Goal: Task Accomplishment & Management: Manage account settings

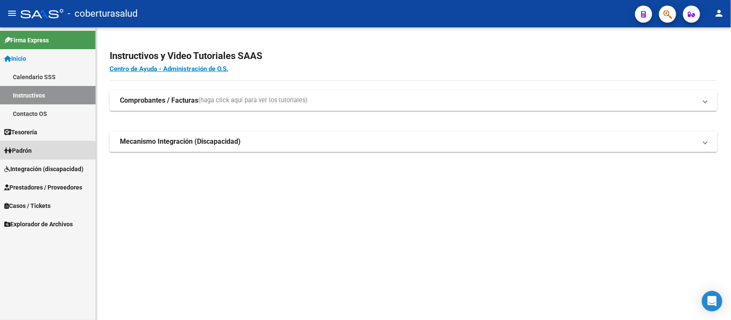
click at [41, 152] on link "Padrón" at bounding box center [47, 150] width 95 height 18
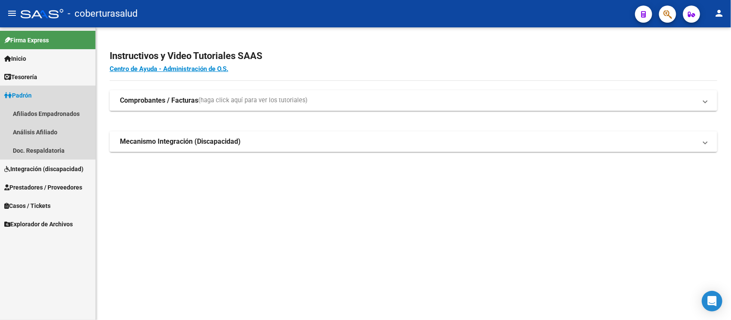
click at [39, 87] on link "Padrón" at bounding box center [47, 95] width 95 height 18
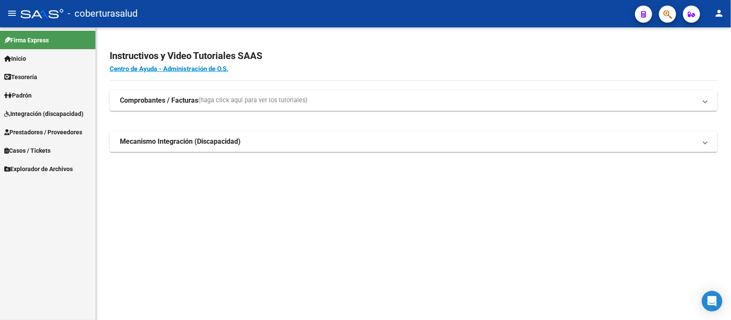
click at [41, 111] on span "Integración (discapacidad)" at bounding box center [43, 113] width 79 height 9
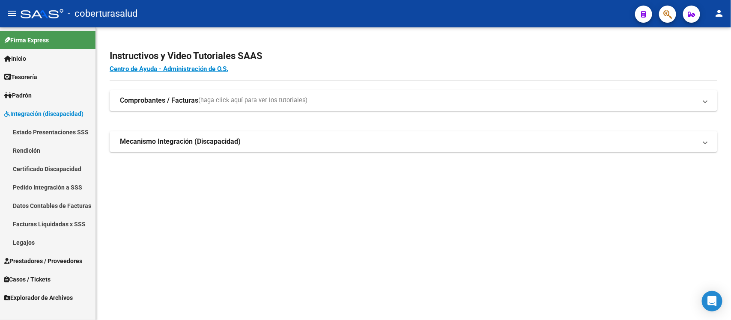
click at [39, 237] on link "Legajos" at bounding box center [47, 242] width 95 height 18
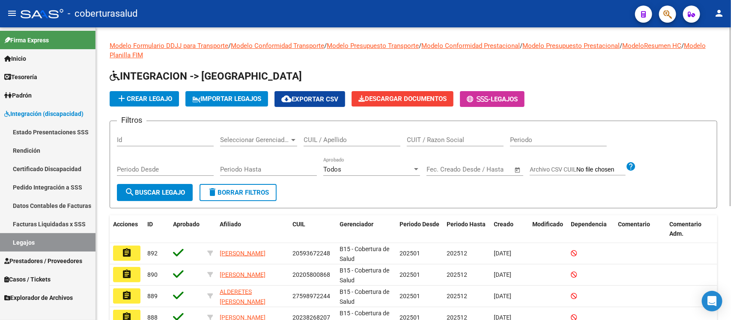
click at [378, 140] on input "CUIL / Apellido" at bounding box center [352, 140] width 97 height 8
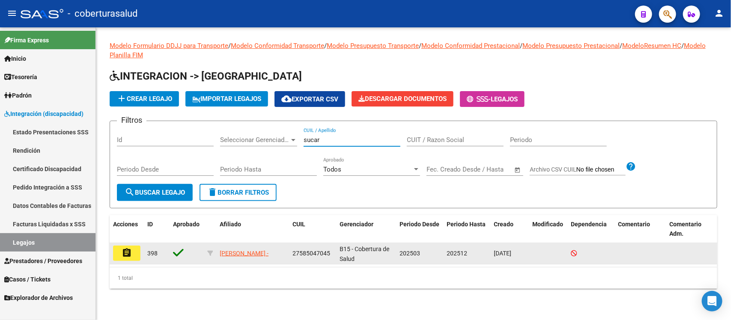
type input "sucar"
click at [131, 259] on button "assignment" at bounding box center [126, 253] width 27 height 15
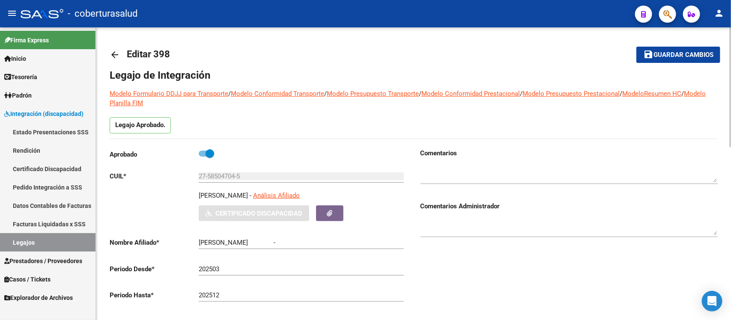
type input "SUCAR BERNABELLA"
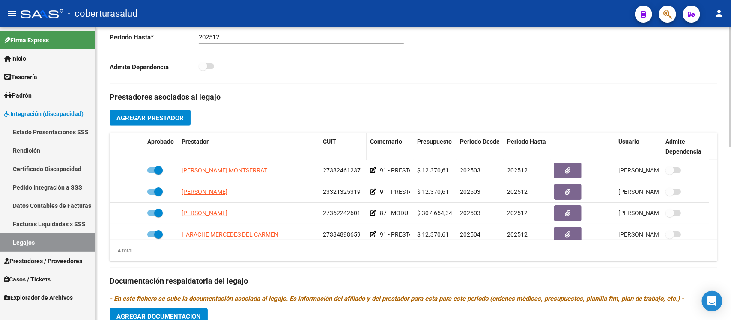
scroll to position [268, 0]
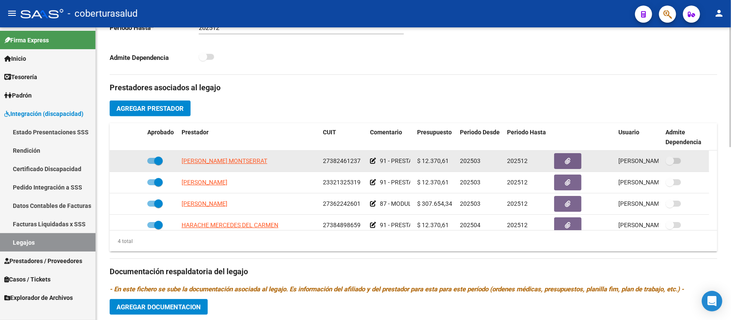
click at [373, 161] on icon at bounding box center [373, 161] width 6 height 6
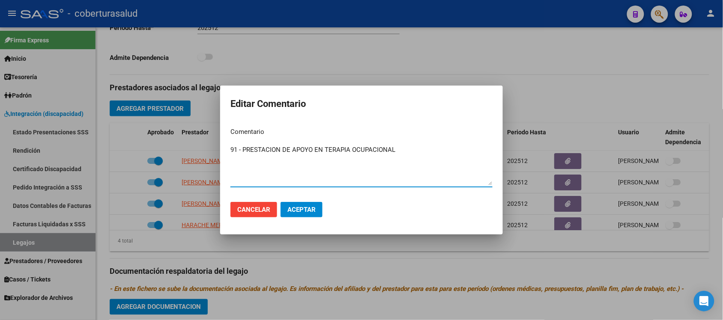
click at [238, 146] on textarea "91 - PRESTACION DE APOYO EN TERAPIA OCUPACIONAL" at bounding box center [361, 165] width 262 height 40
type textarea "90 - PRESTACION DE APOYO EN TERAPIA OCUPACIONAL"
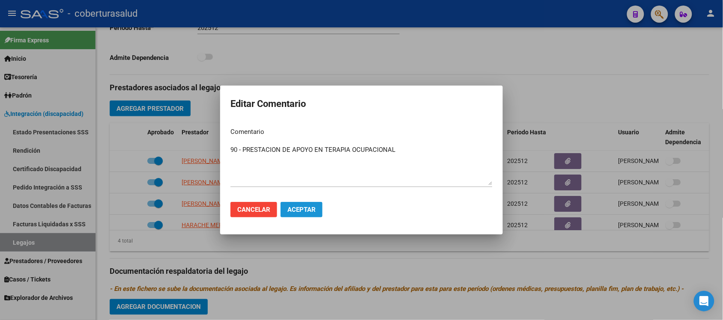
click at [307, 207] on span "Aceptar" at bounding box center [301, 210] width 28 height 8
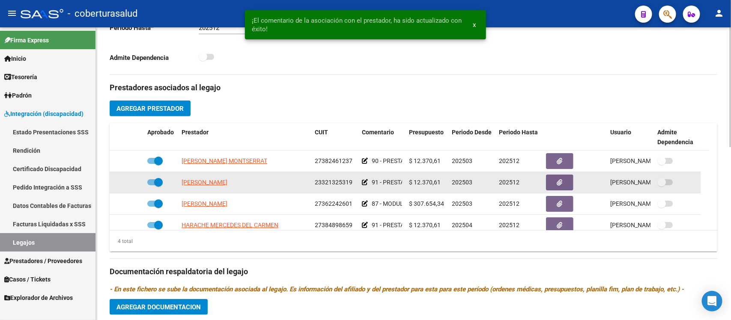
click at [365, 182] on icon at bounding box center [365, 182] width 6 height 6
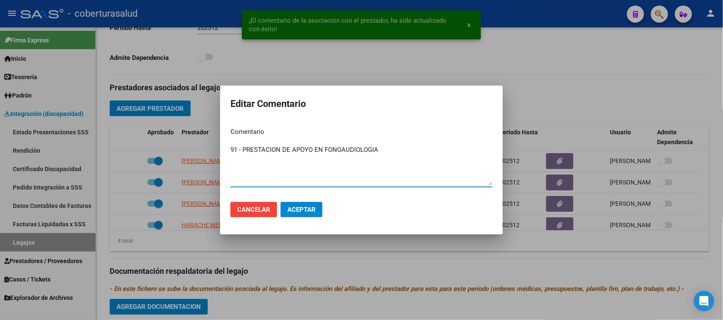
click at [235, 149] on textarea "91 - PRESTACION DE APOYO EN FONOAUDIOLOGIA" at bounding box center [361, 165] width 262 height 40
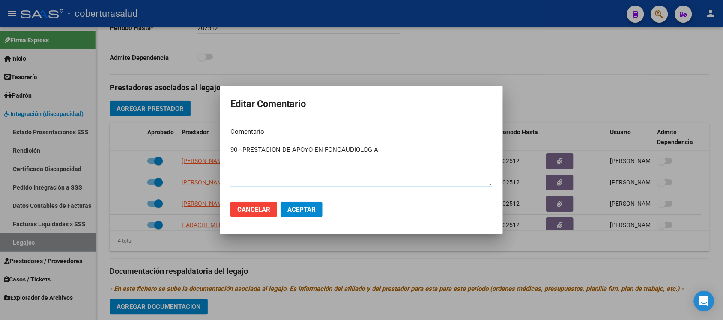
type textarea "90 - PRESTACION DE APOYO EN FONOAUDIOLOGIA"
click at [310, 213] on button "Aceptar" at bounding box center [301, 209] width 42 height 15
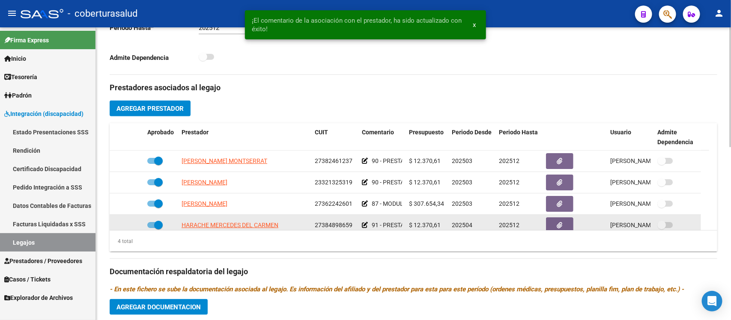
click at [364, 226] on icon at bounding box center [365, 225] width 6 height 6
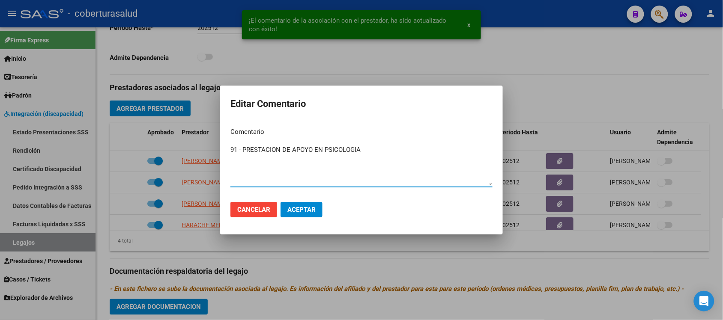
click at [237, 151] on textarea "91 - PRESTACION DE APOYO EN PSICOLOGIA" at bounding box center [361, 165] width 262 height 40
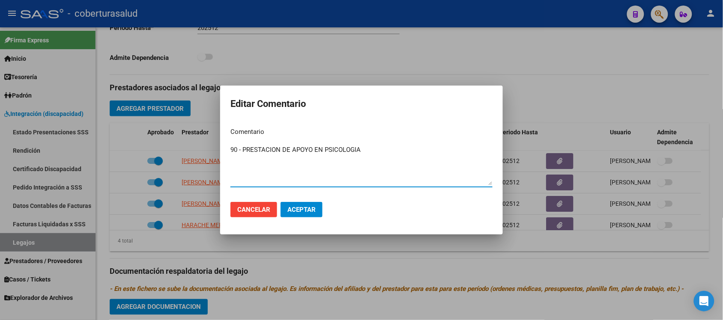
type textarea "90 - PRESTACION DE APOYO EN PSICOLOGIA"
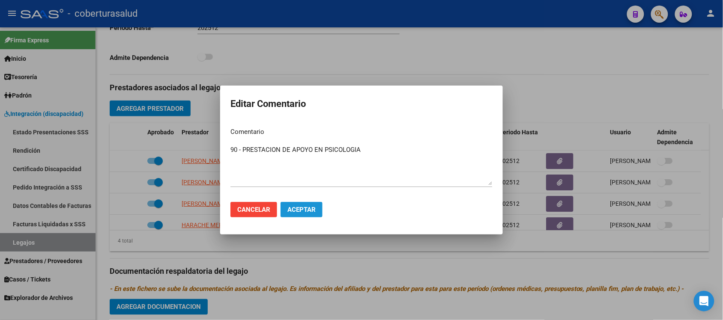
click at [310, 212] on span "Aceptar" at bounding box center [301, 210] width 28 height 8
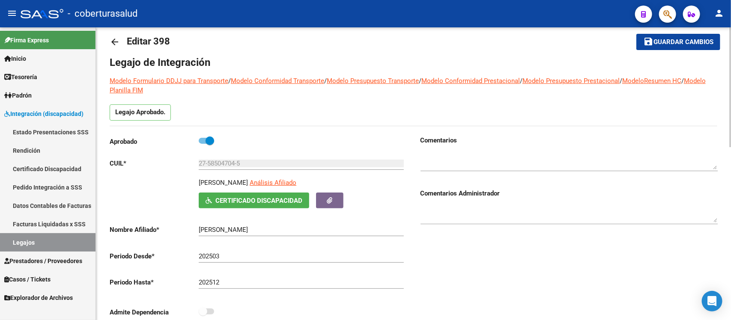
scroll to position [0, 0]
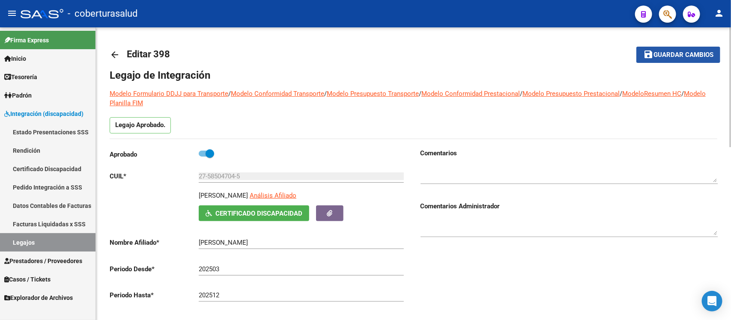
click at [655, 56] on span "Guardar cambios" at bounding box center [683, 55] width 60 height 8
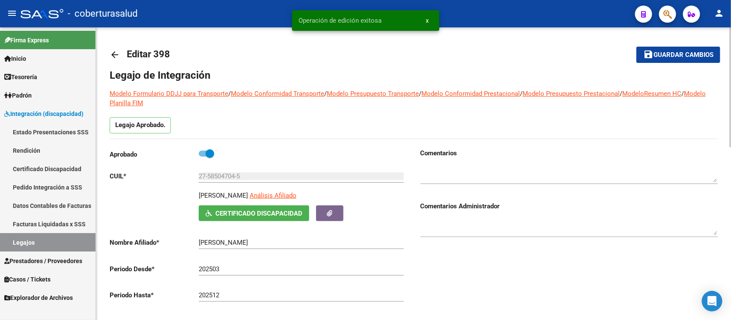
click at [117, 56] on mat-icon "arrow_back" at bounding box center [115, 55] width 10 height 10
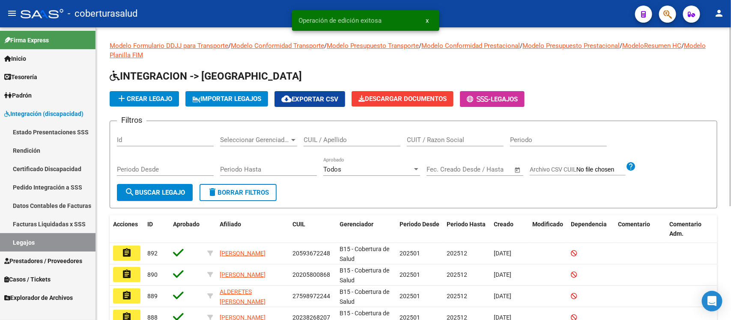
click at [361, 140] on input "CUIL / Apellido" at bounding box center [352, 140] width 97 height 8
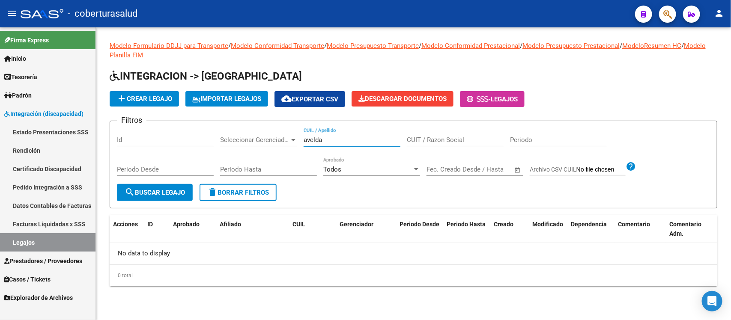
click at [316, 139] on input "avelda" at bounding box center [352, 140] width 97 height 8
click at [343, 138] on input "avendaño" at bounding box center [352, 140] width 97 height 8
type input "a"
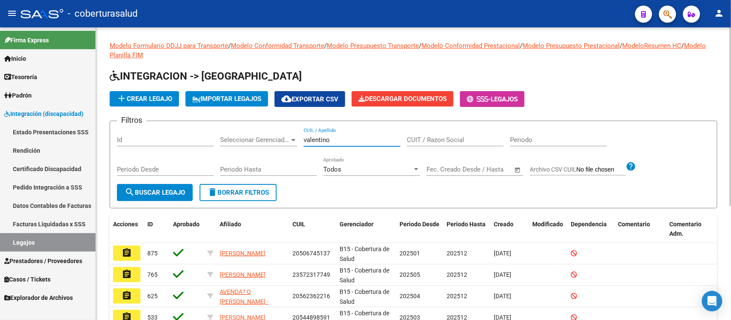
scroll to position [54, 0]
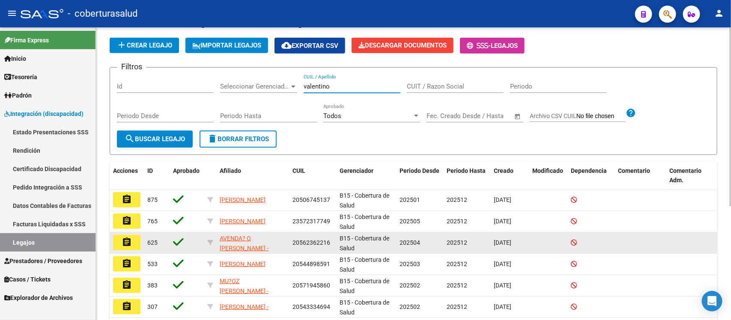
type input "valentino"
click at [129, 240] on mat-icon "assignment" at bounding box center [127, 242] width 10 height 10
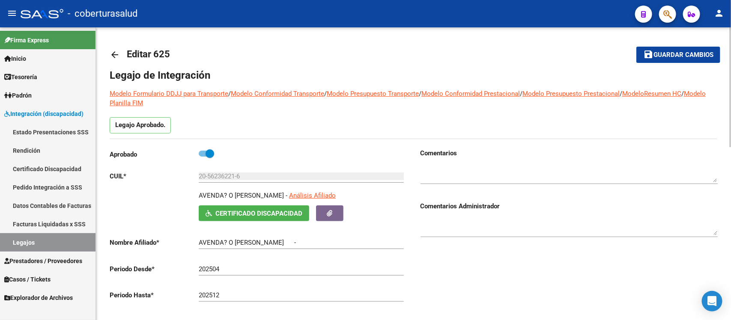
type input "AVENDAÑO VALENTINO MATEO"
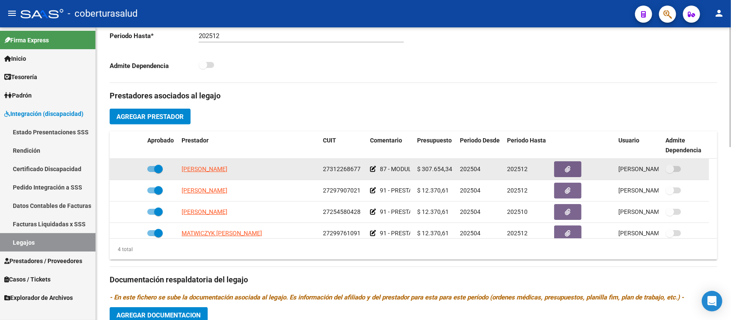
scroll to position [268, 0]
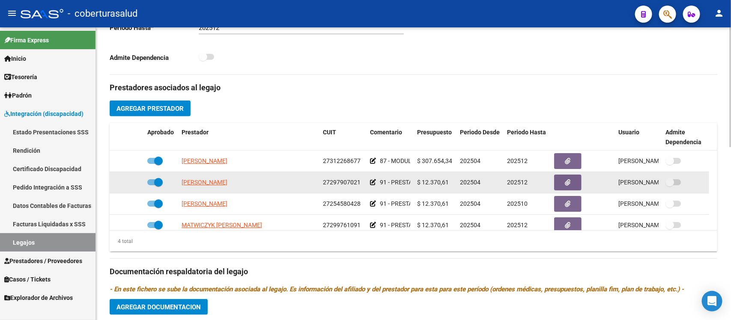
click at [373, 183] on icon at bounding box center [373, 182] width 6 height 6
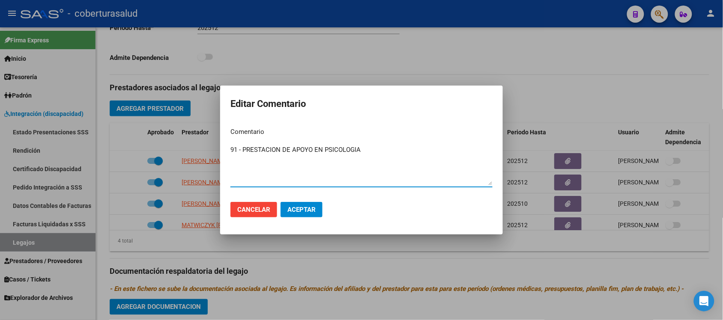
click at [236, 152] on textarea "91 - PRESTACION DE APOYO EN PSICOLOGIA" at bounding box center [361, 165] width 262 height 40
type textarea "90 - PRESTACION DE APOYO EN PSICOLOGIA"
click at [295, 215] on button "Aceptar" at bounding box center [301, 209] width 42 height 15
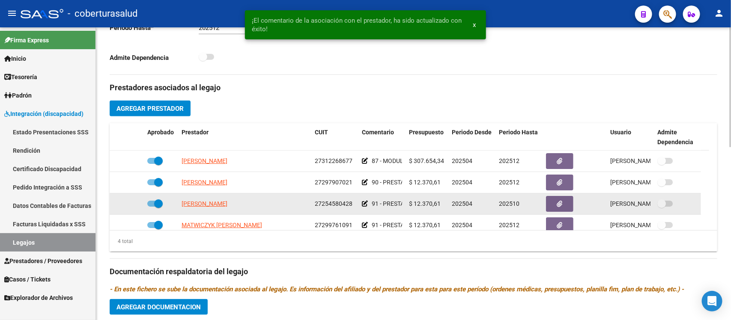
click at [365, 205] on icon at bounding box center [365, 204] width 6 height 6
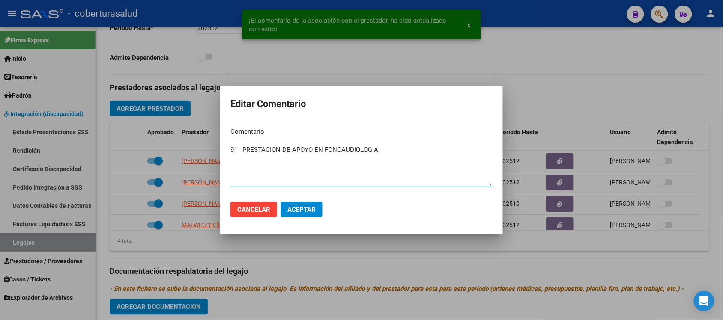
click at [238, 149] on textarea "91 - PRESTACION DE APOYO EN FONOAUDIOLOGIA" at bounding box center [361, 165] width 262 height 40
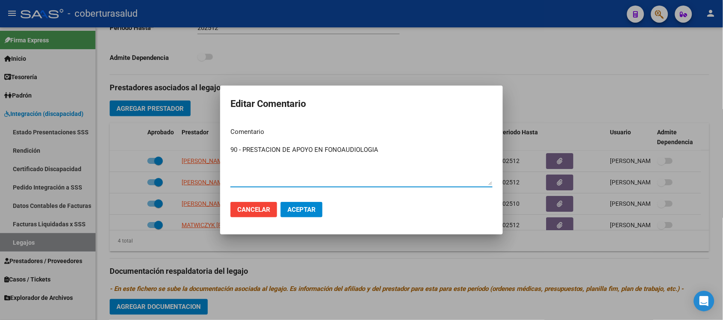
type textarea "90 - PRESTACION DE APOYO EN FONOAUDIOLOGIA"
click at [304, 210] on span "Aceptar" at bounding box center [301, 210] width 28 height 8
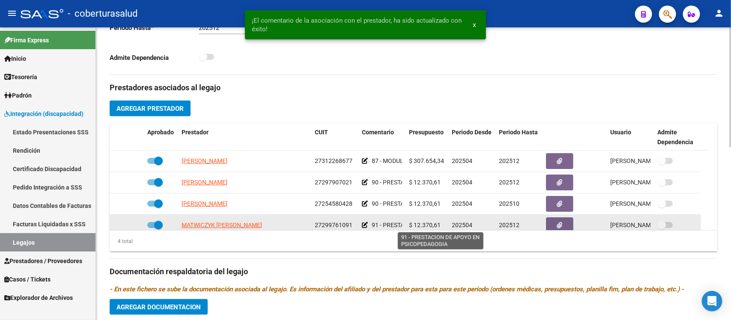
click at [378, 223] on span "91 - PRESTACION DE APOYO EN PSICOPEDAGOGIA" at bounding box center [440, 225] width 137 height 7
click at [367, 226] on icon at bounding box center [365, 225] width 6 height 6
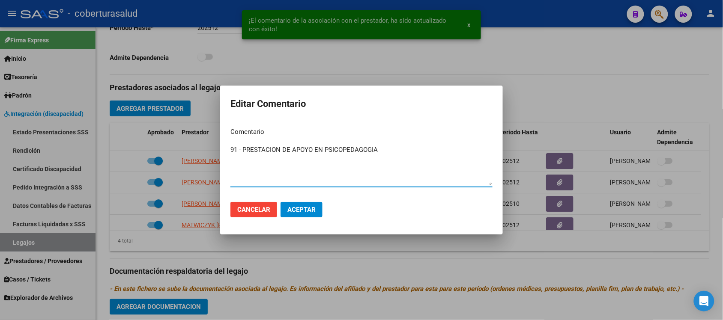
click at [236, 148] on textarea "91 - PRESTACION DE APOYO EN PSICOPEDAGOGIA" at bounding box center [361, 165] width 262 height 40
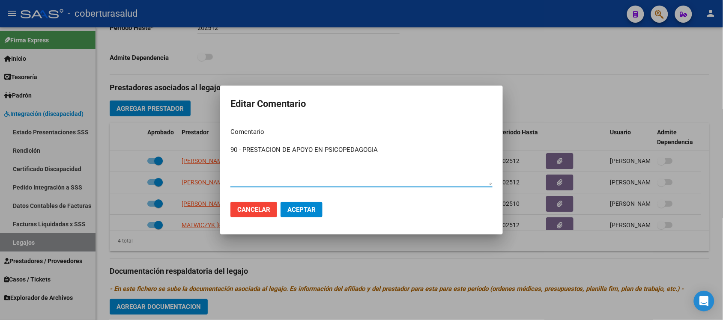
type textarea "90 - PRESTACION DE APOYO EN PSICOPEDAGOGIA"
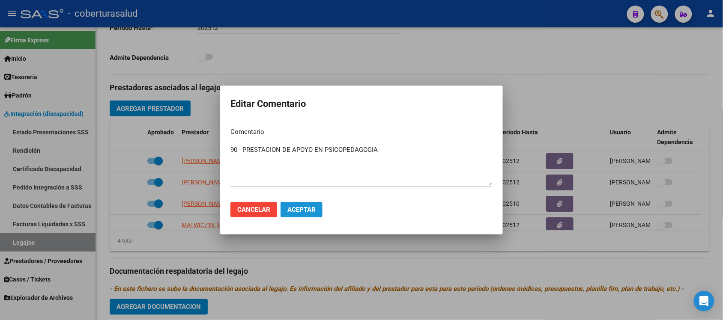
click at [306, 215] on button "Aceptar" at bounding box center [301, 209] width 42 height 15
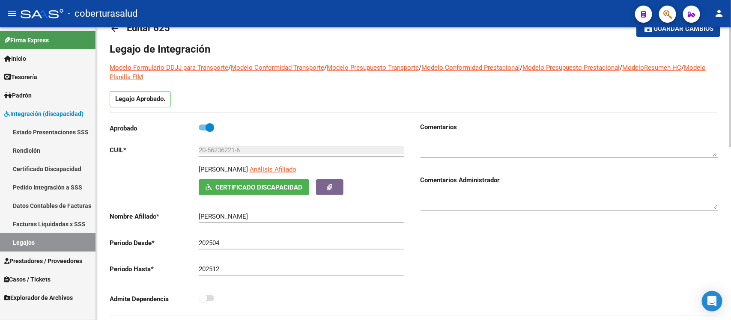
scroll to position [0, 0]
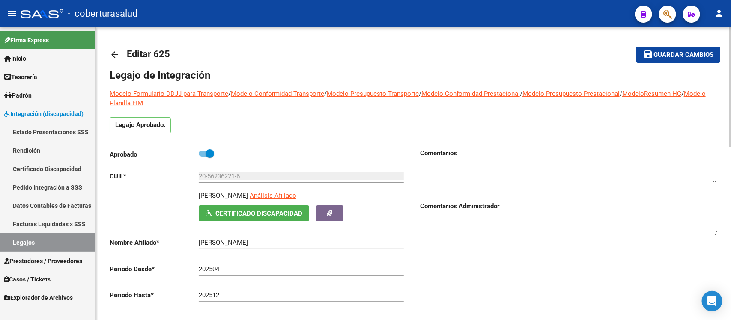
click at [668, 56] on span "Guardar cambios" at bounding box center [683, 55] width 60 height 8
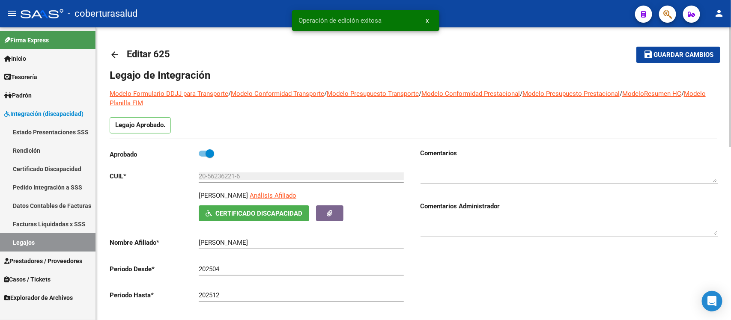
click at [112, 52] on mat-icon "arrow_back" at bounding box center [115, 55] width 10 height 10
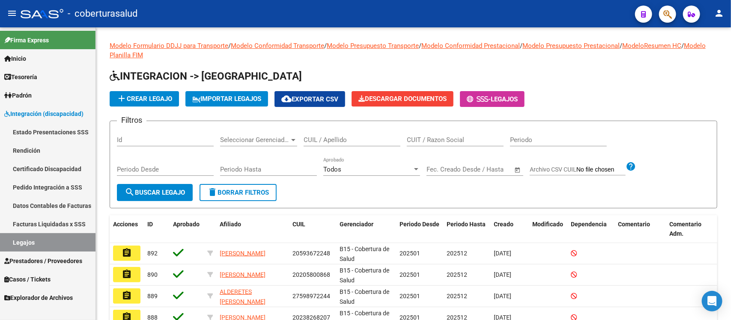
click at [56, 185] on link "Pedido Integración a SSS" at bounding box center [47, 187] width 95 height 18
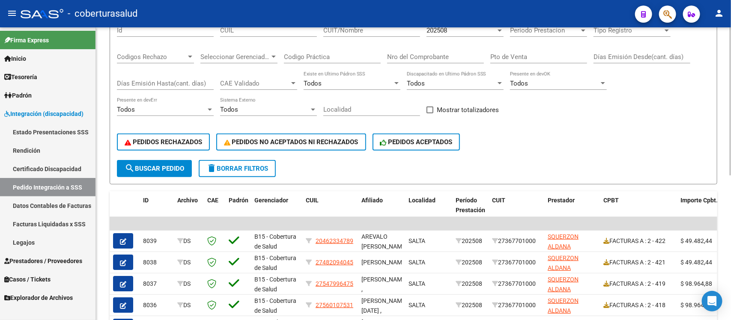
scroll to position [107, 0]
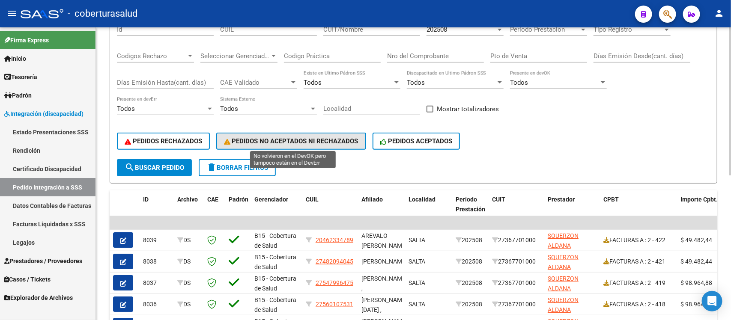
click at [298, 139] on span "PEDIDOS NO ACEPTADOS NI RECHAZADOS" at bounding box center [291, 141] width 134 height 8
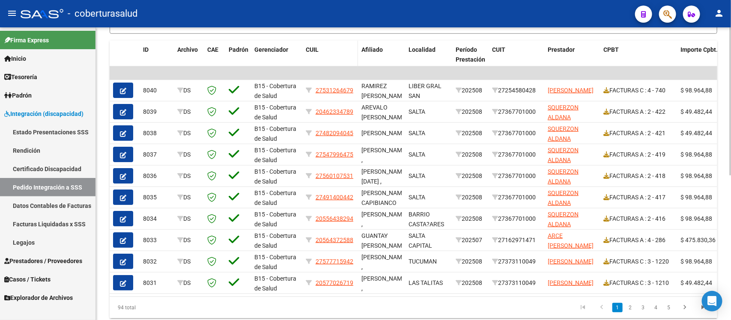
scroll to position [234, 0]
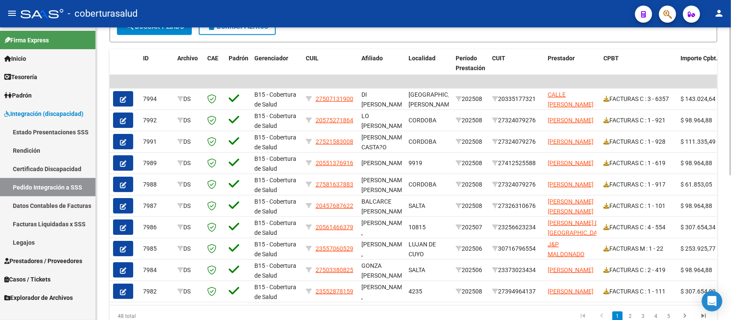
scroll to position [288, 0]
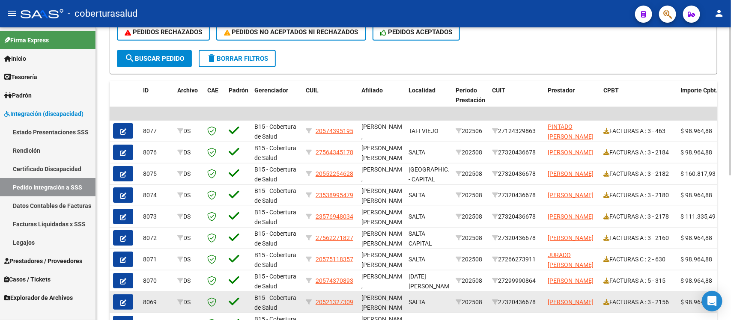
scroll to position [74, 0]
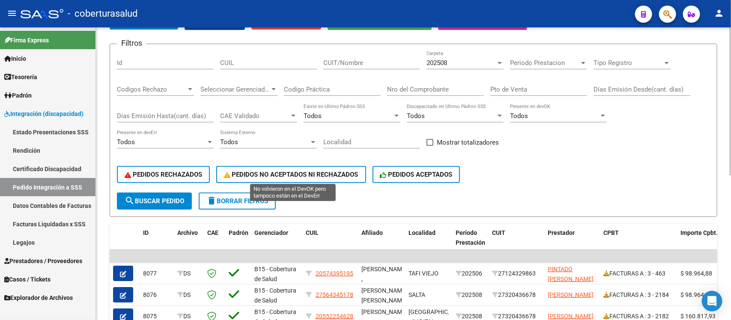
click at [305, 166] on button "PEDIDOS NO ACEPTADOS NI RECHAZADOS" at bounding box center [291, 174] width 150 height 17
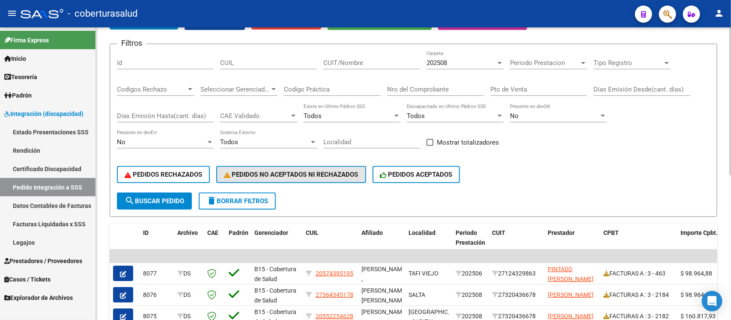
click at [305, 171] on span "PEDIDOS NO ACEPTADOS NI RECHAZADOS" at bounding box center [291, 175] width 134 height 8
